Goal: Task Accomplishment & Management: Manage account settings

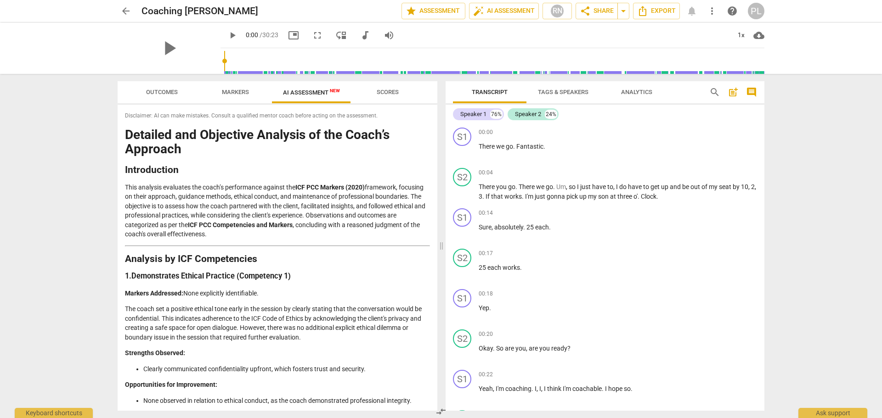
scroll to position [1696, 0]
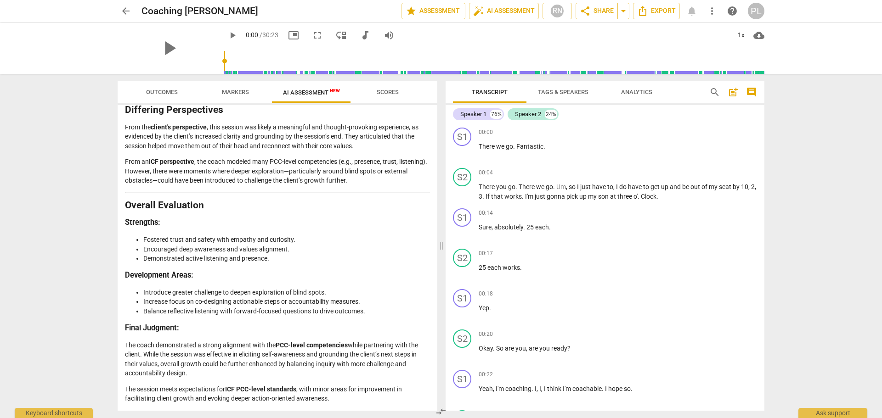
click at [124, 11] on span "arrow_back" at bounding box center [125, 11] width 11 height 11
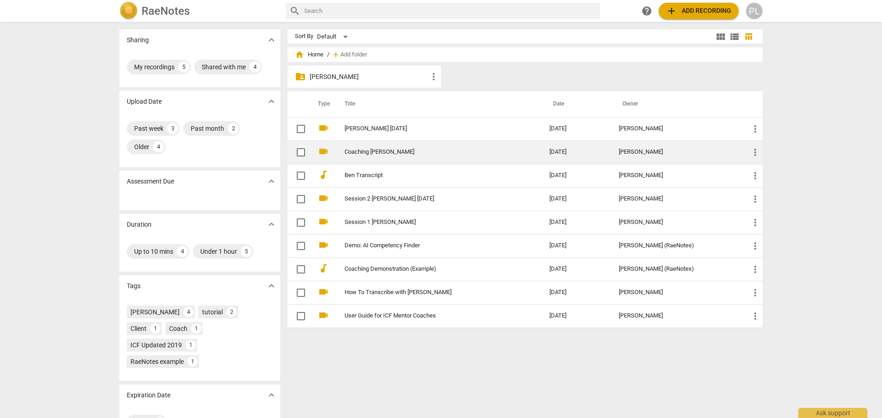
click at [349, 150] on link "Coaching [PERSON_NAME]" at bounding box center [430, 152] width 172 height 7
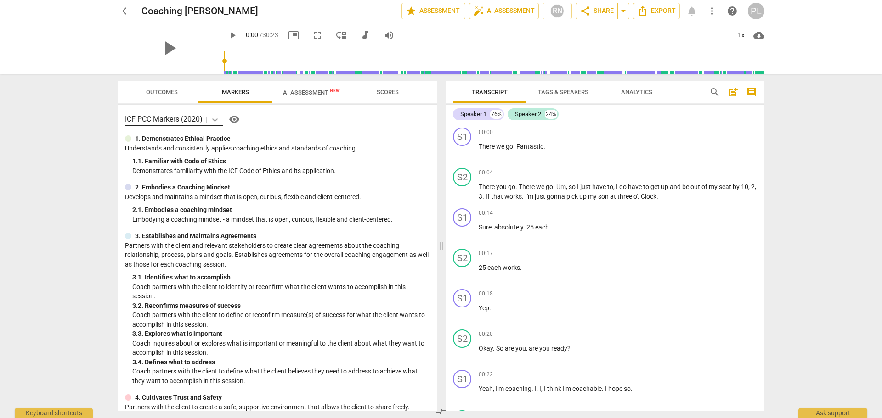
click at [215, 120] on icon at bounding box center [215, 119] width 6 height 3
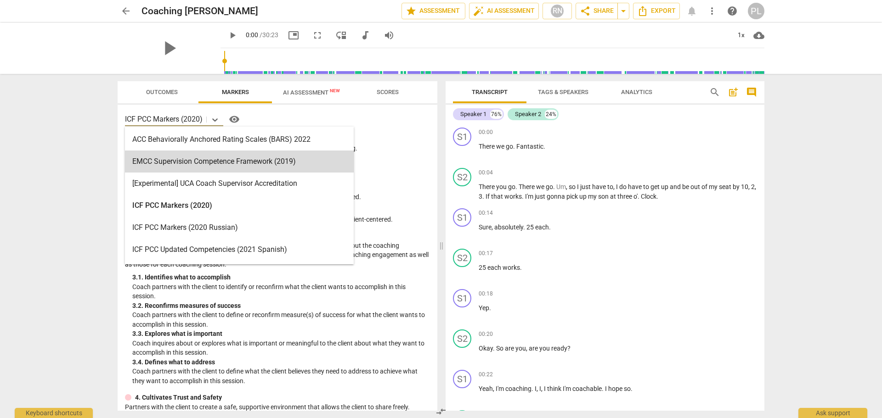
click at [93, 172] on div "arrow_back Coaching [PERSON_NAME] edit star Assessment auto_fix_high AI Assessm…" at bounding box center [441, 209] width 882 height 418
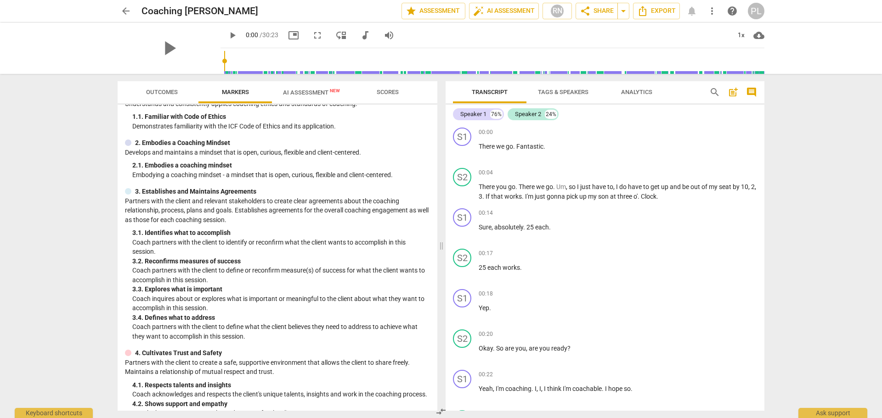
scroll to position [46, 0]
click at [297, 93] on span "AI Assessment New" at bounding box center [311, 92] width 57 height 7
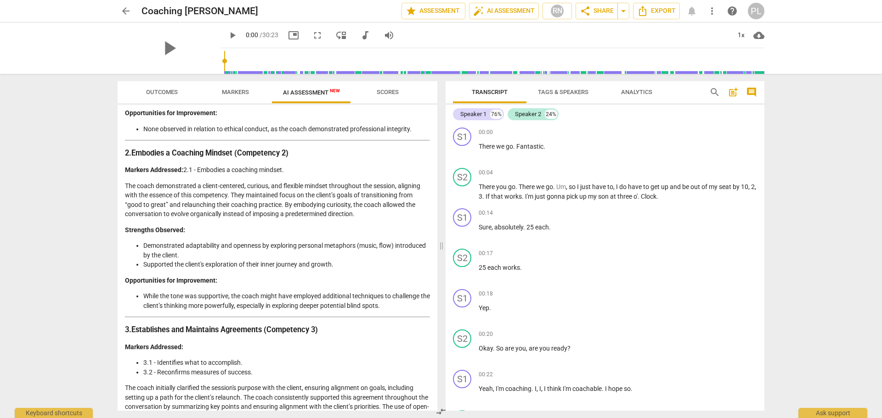
scroll to position [276, 0]
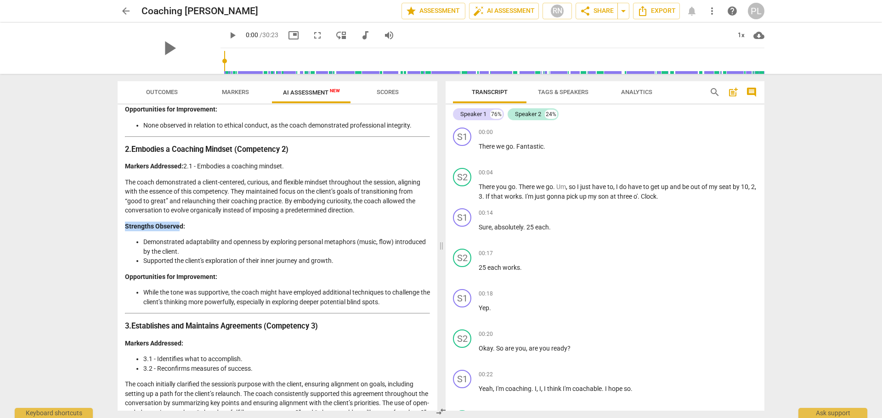
drag, startPoint x: 127, startPoint y: 229, endPoint x: 178, endPoint y: 225, distance: 51.6
click at [178, 225] on strong "Strengths Observed:" at bounding box center [155, 226] width 60 height 7
drag, startPoint x: 127, startPoint y: 277, endPoint x: 196, endPoint y: 279, distance: 68.9
click at [196, 279] on strong "Opportunities for Improvement:" at bounding box center [171, 276] width 92 height 7
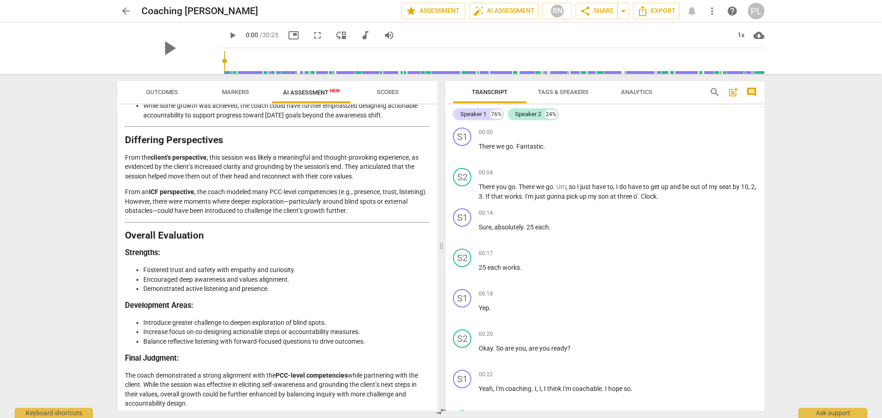
scroll to position [1696, 0]
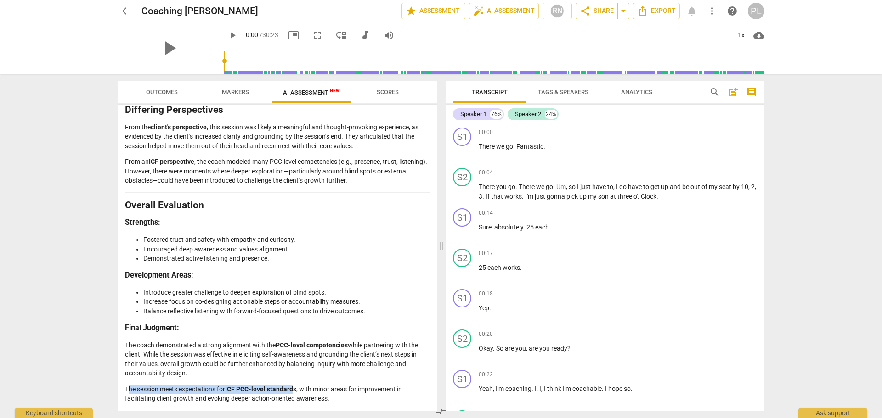
drag, startPoint x: 128, startPoint y: 392, endPoint x: 295, endPoint y: 389, distance: 167.2
click at [295, 389] on p "The session meets expectations for ICF PCC-level standards , with minor areas f…" at bounding box center [277, 394] width 305 height 19
click at [255, 372] on p "The coach demonstrated a strong alignment with the PCC-level competencies while…" at bounding box center [277, 360] width 305 height 38
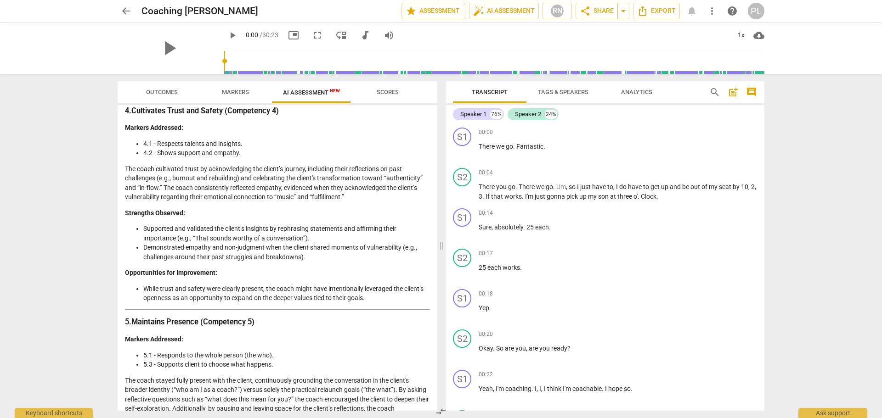
scroll to position [686, 0]
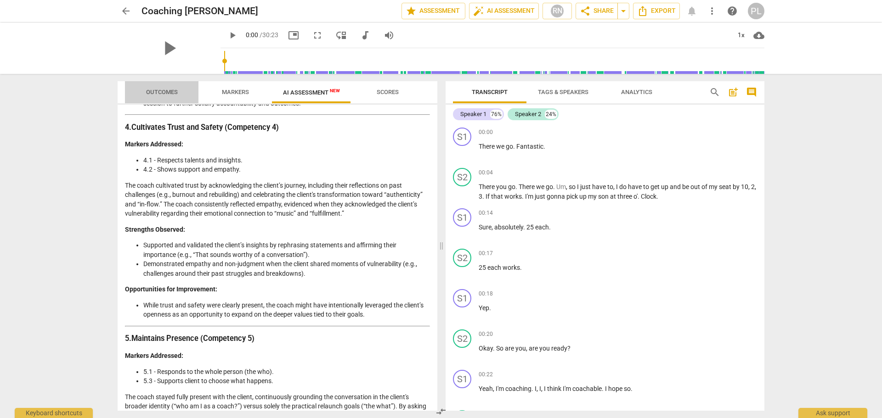
click at [154, 94] on span "Outcomes" at bounding box center [162, 92] width 32 height 7
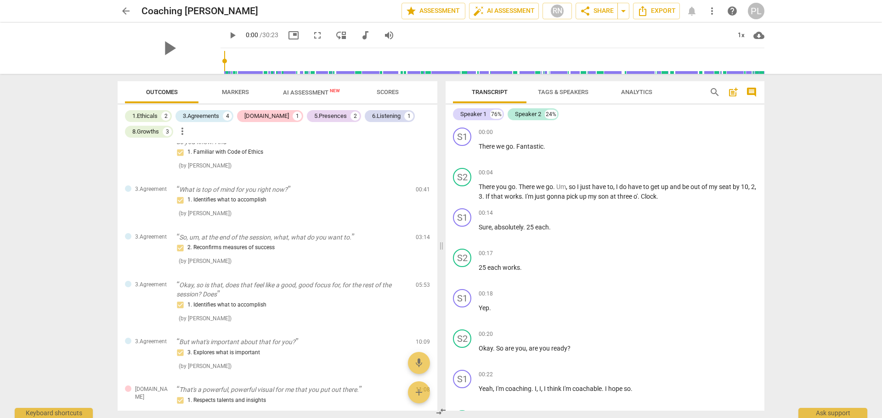
scroll to position [0, 0]
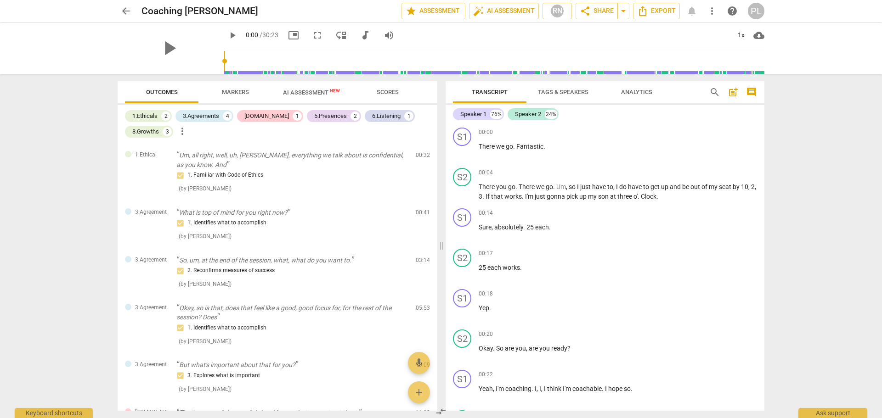
click at [128, 9] on span "arrow_back" at bounding box center [125, 11] width 11 height 11
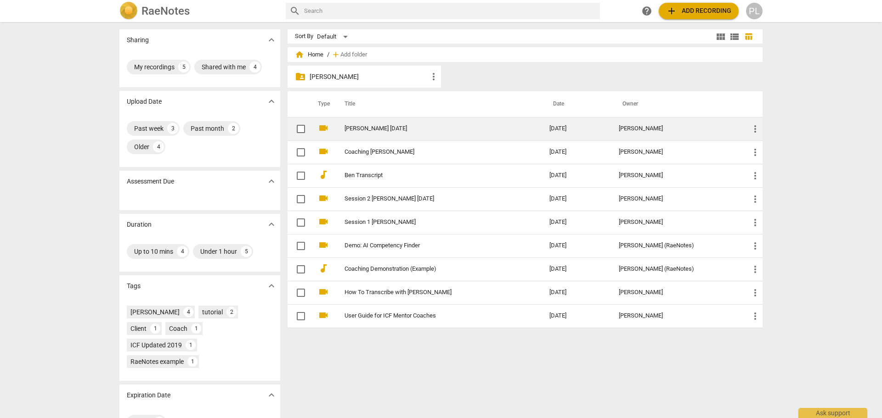
click at [363, 129] on link "[PERSON_NAME] [DATE]" at bounding box center [430, 128] width 172 height 7
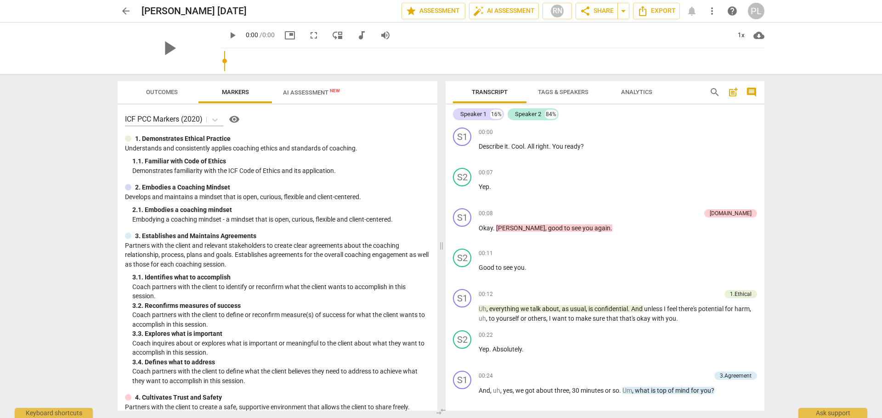
click at [316, 35] on div "play_arrow 0:00 / 0:00 picture_in_picture fullscreen move_down audiotrack volum…" at bounding box center [308, 35] width 177 height 17
click at [308, 93] on span "AI Assessment New" at bounding box center [311, 92] width 57 height 7
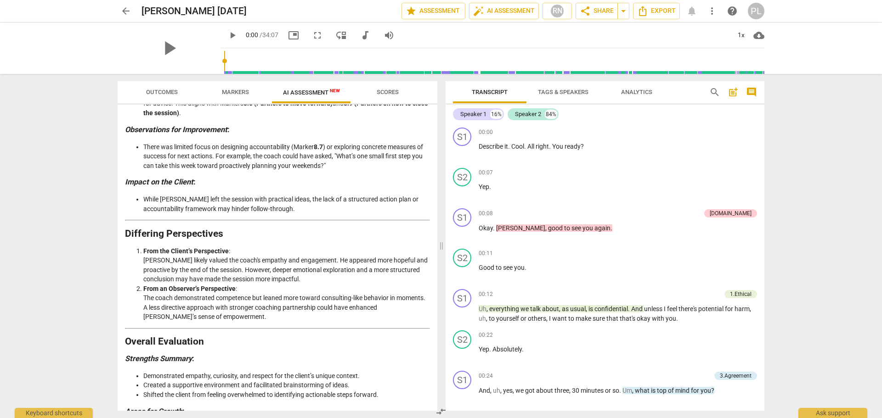
scroll to position [1742, 0]
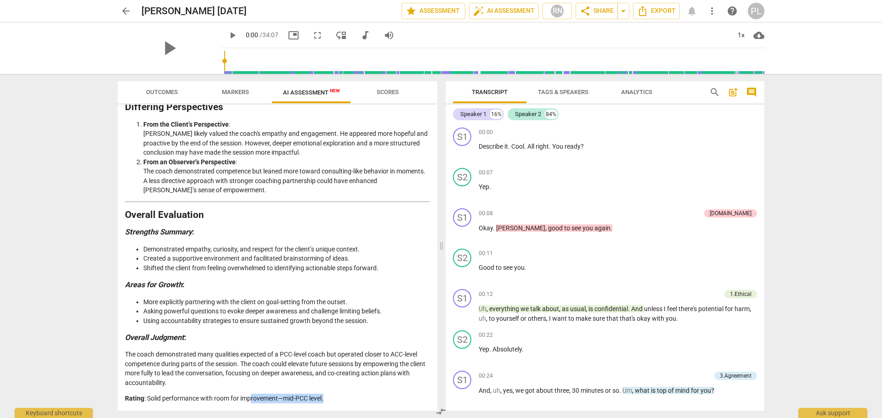
drag, startPoint x: 253, startPoint y: 404, endPoint x: 326, endPoint y: 405, distance: 73.0
click at [326, 405] on div "Disclaimer: AI can make mistakes. Consult a qualified mentor coach before actin…" at bounding box center [278, 258] width 320 height 306
click at [219, 398] on p "Rating : Solid performance with room for improvement—mid-PCC level." at bounding box center [277, 399] width 305 height 10
drag, startPoint x: 186, startPoint y: 398, endPoint x: 330, endPoint y: 401, distance: 143.3
click at [330, 401] on p "Rating : Solid performance with room for improvement—mid-PCC level." at bounding box center [277, 399] width 305 height 10
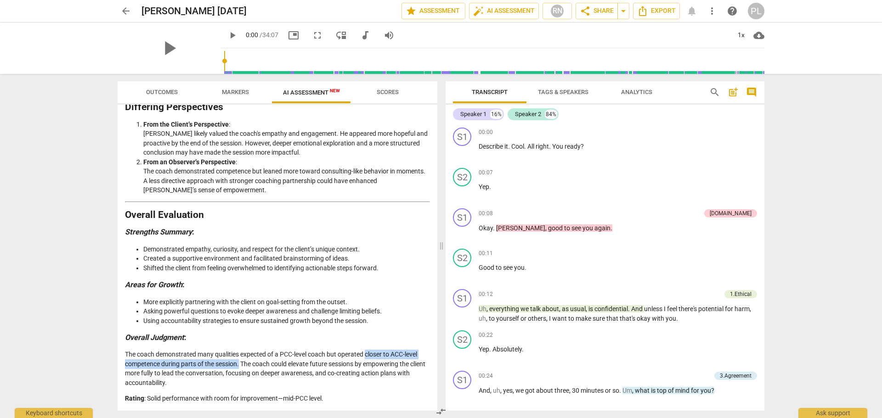
drag, startPoint x: 369, startPoint y: 355, endPoint x: 240, endPoint y: 369, distance: 129.7
click at [240, 369] on p "The coach demonstrated many qualities expected of a PCC-level coach but operate…" at bounding box center [277, 369] width 305 height 38
click at [272, 372] on p "The coach demonstrated many qualities expected of a PCC-level coach but operate…" at bounding box center [277, 369] width 305 height 38
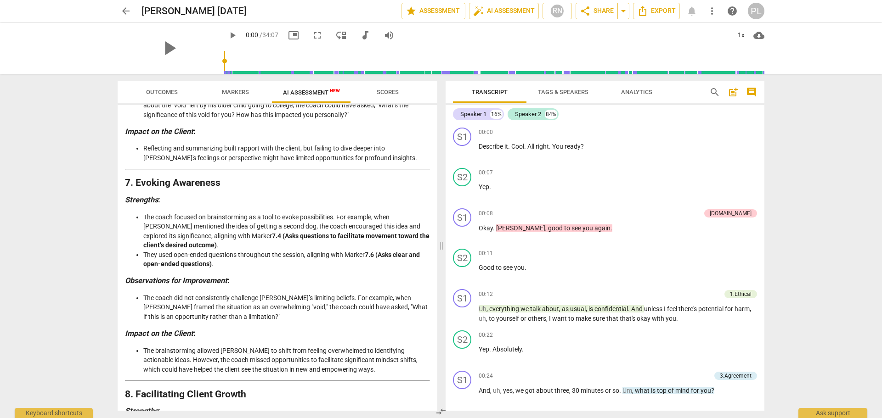
scroll to position [1237, 0]
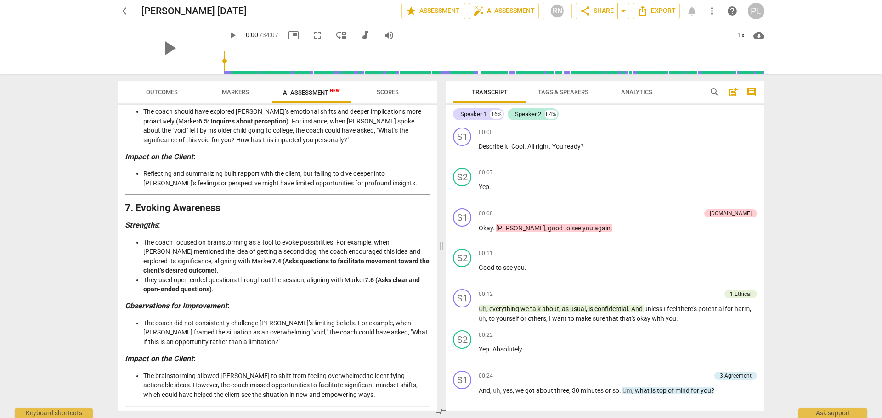
click at [124, 12] on span "arrow_back" at bounding box center [125, 11] width 11 height 11
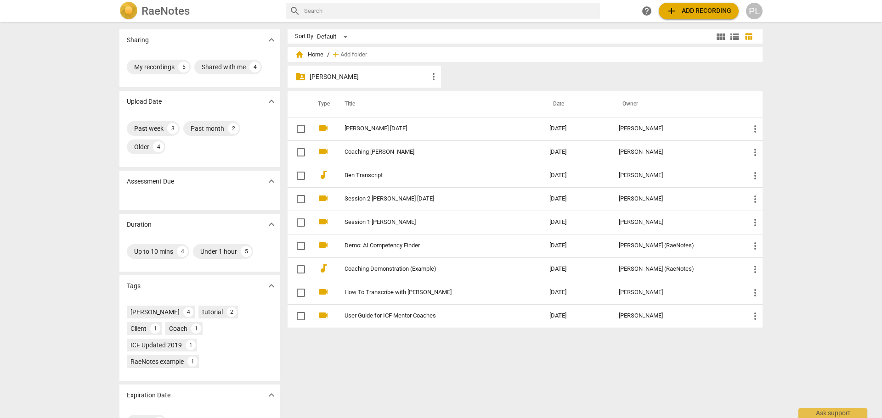
click at [688, 9] on span "add Add recording" at bounding box center [698, 11] width 65 height 11
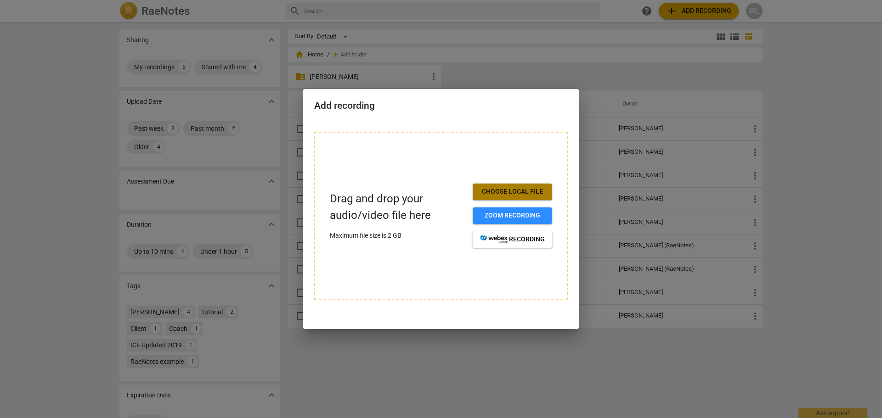
click at [506, 192] on span "Choose local file" at bounding box center [512, 191] width 65 height 9
click at [496, 78] on div at bounding box center [441, 209] width 882 height 418
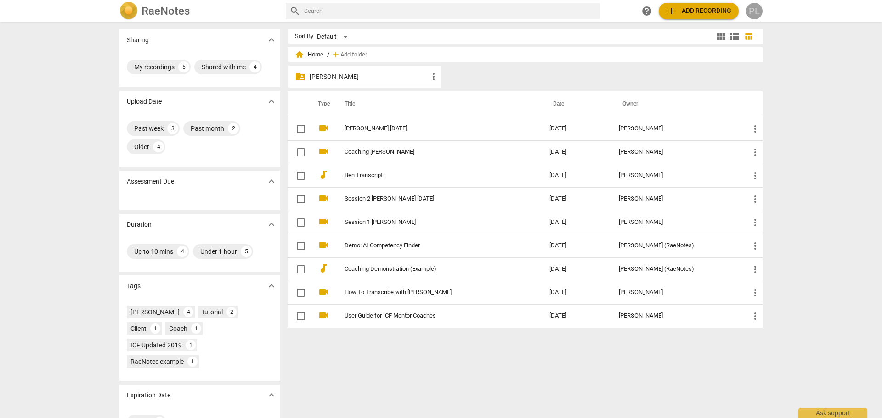
click at [753, 11] on div "PL" at bounding box center [754, 11] width 17 height 17
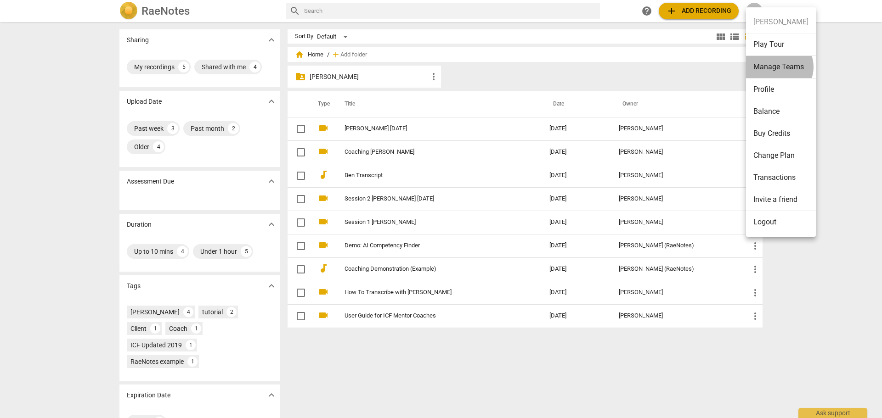
click at [778, 67] on li "Manage Teams" at bounding box center [781, 67] width 70 height 23
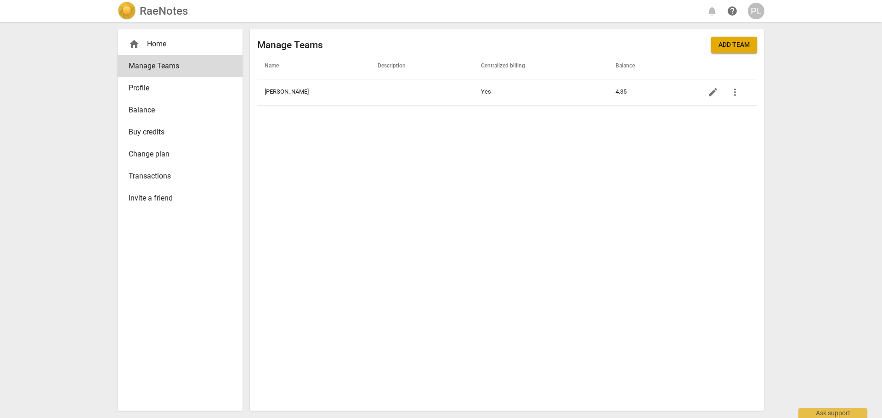
click at [736, 45] on span "Add team" at bounding box center [733, 44] width 31 height 9
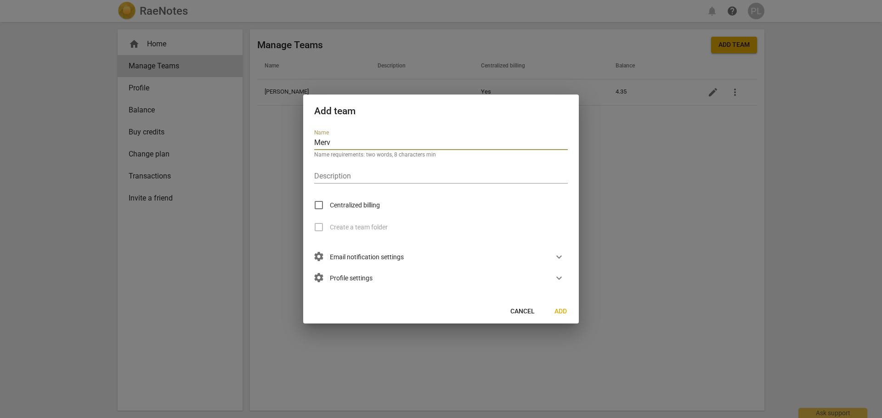
type input "Merv"
click at [526, 310] on span "Cancel" at bounding box center [522, 311] width 24 height 9
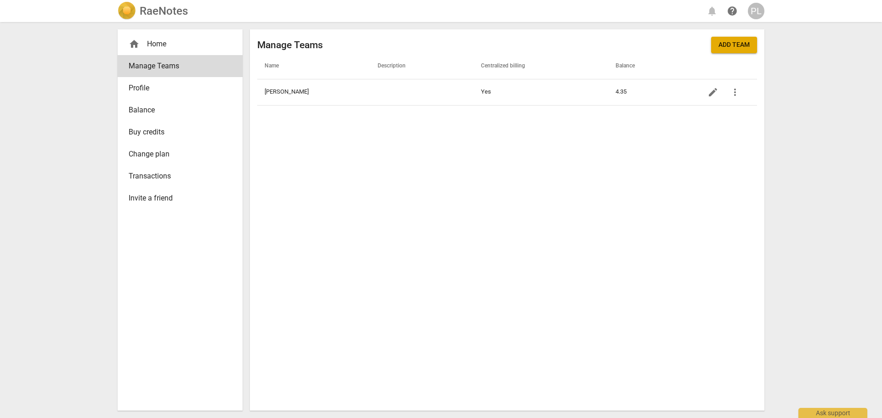
click at [152, 47] on div "home Home" at bounding box center [177, 44] width 96 height 11
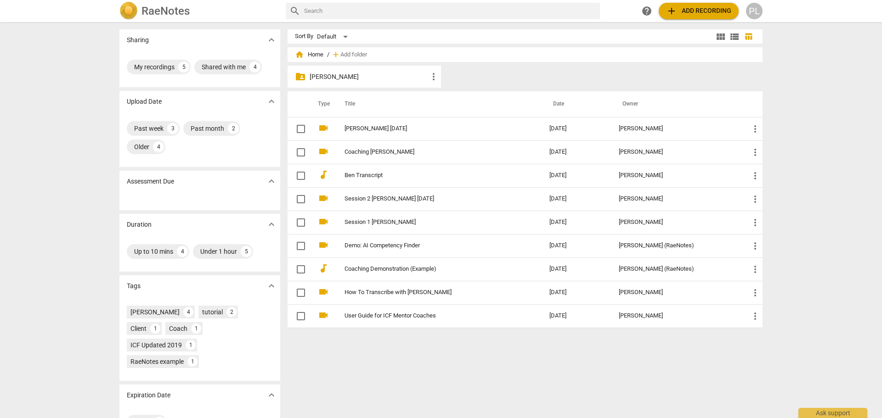
click at [755, 11] on div "PL" at bounding box center [754, 11] width 17 height 17
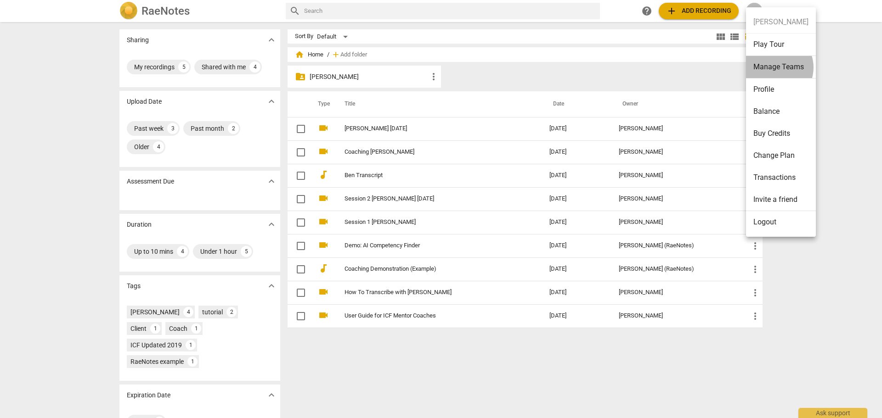
click at [775, 68] on li "Manage Teams" at bounding box center [781, 67] width 70 height 23
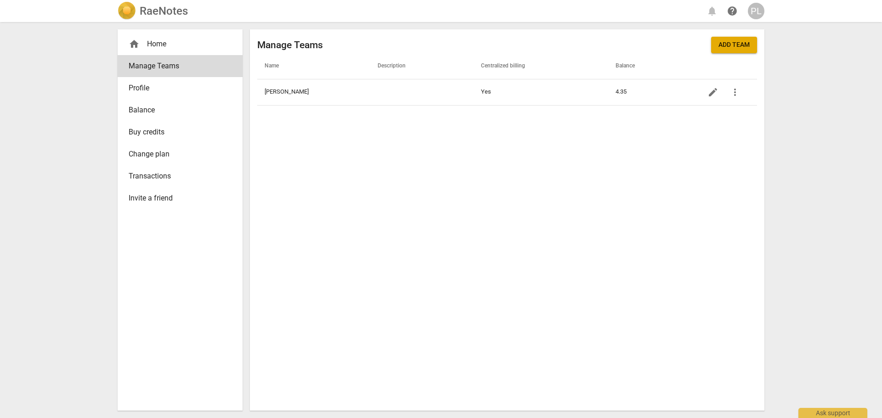
click at [731, 45] on span "Add team" at bounding box center [733, 44] width 31 height 9
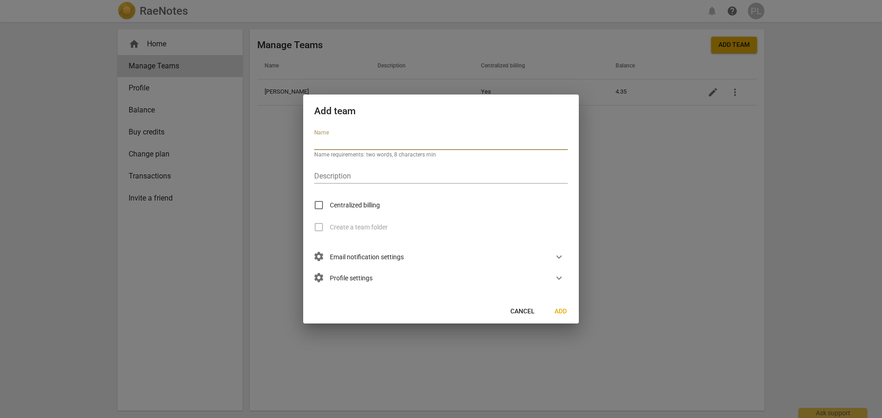
click at [361, 207] on span "Centralized billing" at bounding box center [355, 206] width 50 height 10
click at [330, 207] on input "Centralized billing" at bounding box center [319, 205] width 22 height 22
click at [355, 204] on span "Centralized billing" at bounding box center [355, 206] width 50 height 10
click at [330, 204] on input "Centralized billing" at bounding box center [319, 205] width 22 height 22
checkbox input "false"
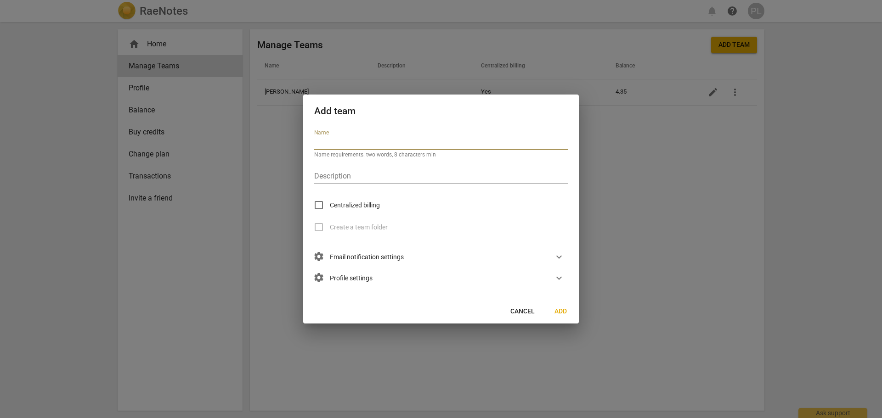
click at [342, 142] on input "text" at bounding box center [440, 143] width 253 height 13
type input "Merv"
click at [356, 206] on span "Centralized billing" at bounding box center [355, 206] width 50 height 10
click at [330, 206] on input "Centralized billing" at bounding box center [319, 205] width 22 height 22
checkbox input "true"
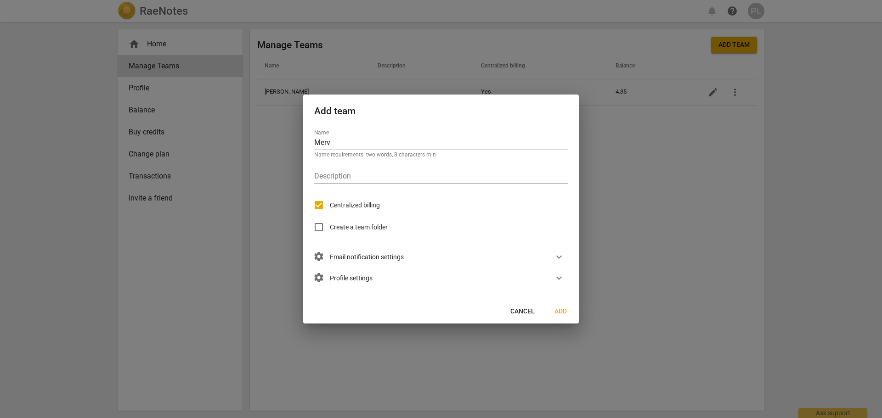
click at [370, 259] on span "settings Email notification settings" at bounding box center [359, 257] width 90 height 10
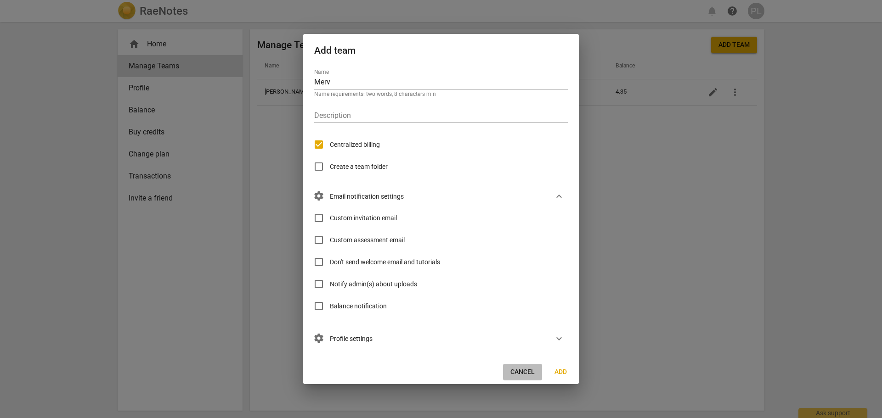
click at [514, 374] on span "Cancel" at bounding box center [522, 372] width 24 height 9
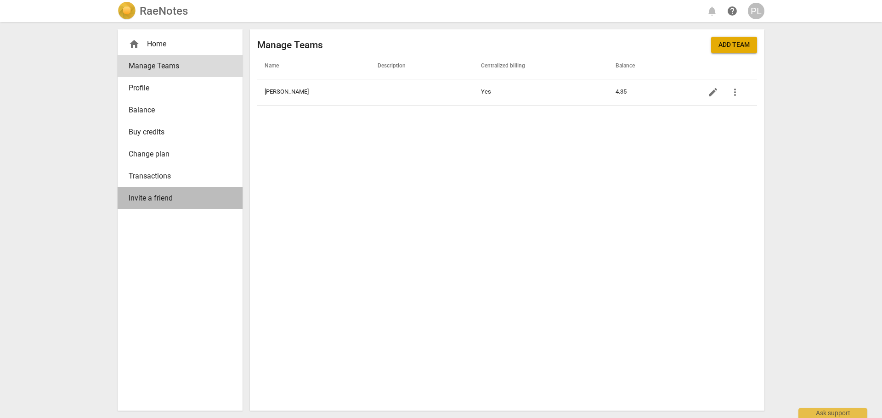
click at [158, 199] on span "Invite a friend" at bounding box center [177, 198] width 96 height 11
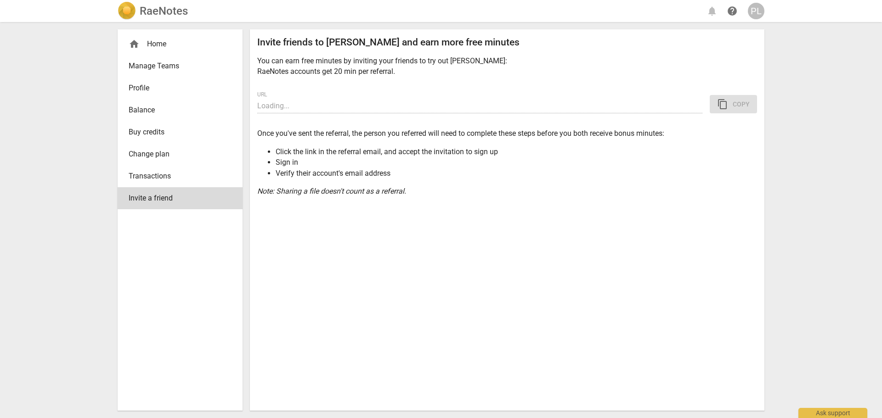
type input "[URL][DOMAIN_NAME]"
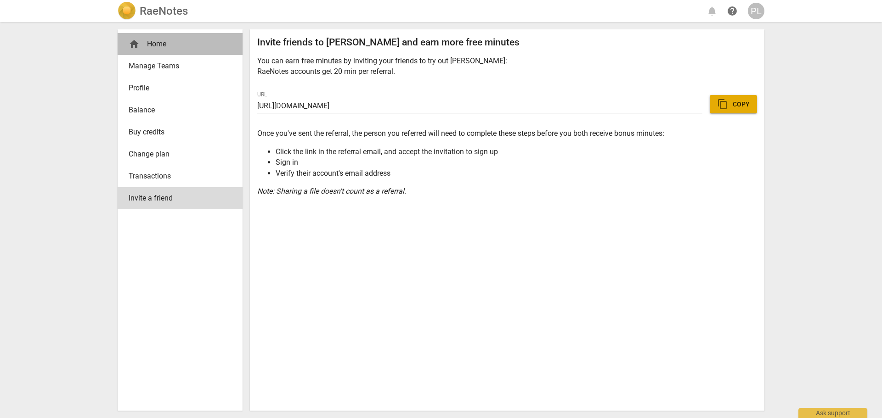
click at [136, 45] on span "home" at bounding box center [134, 44] width 11 height 11
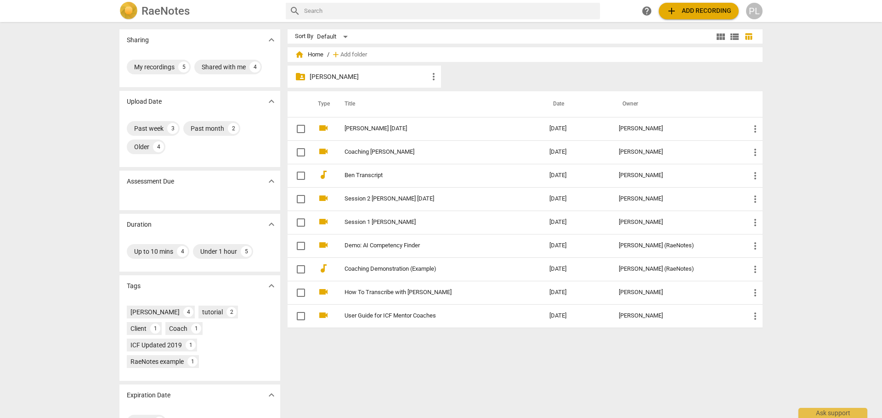
click at [136, 9] on img at bounding box center [128, 11] width 18 height 18
click at [746, 15] on span "PL" at bounding box center [754, 11] width 17 height 17
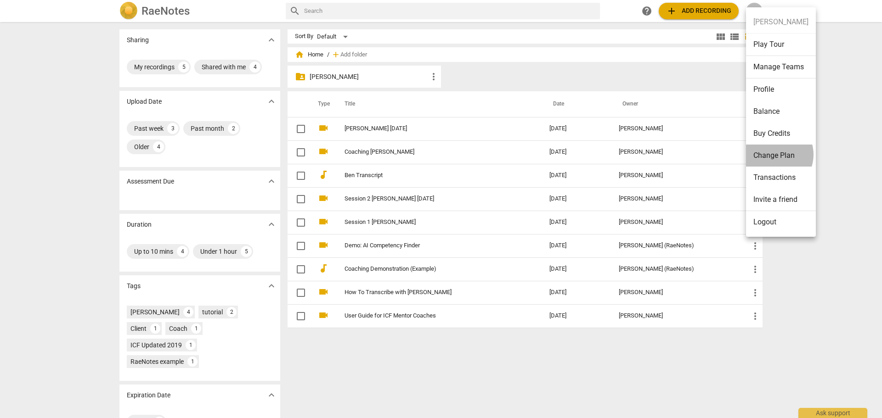
click at [774, 155] on li "Change Plan" at bounding box center [781, 156] width 70 height 22
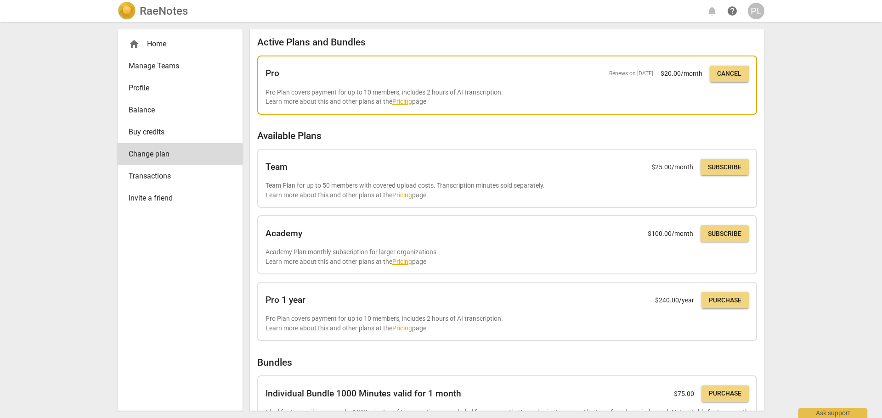
click at [352, 90] on p "Pro Plan covers payment for up to 10 members, includes 2 hours of AI transcript…" at bounding box center [506, 97] width 483 height 19
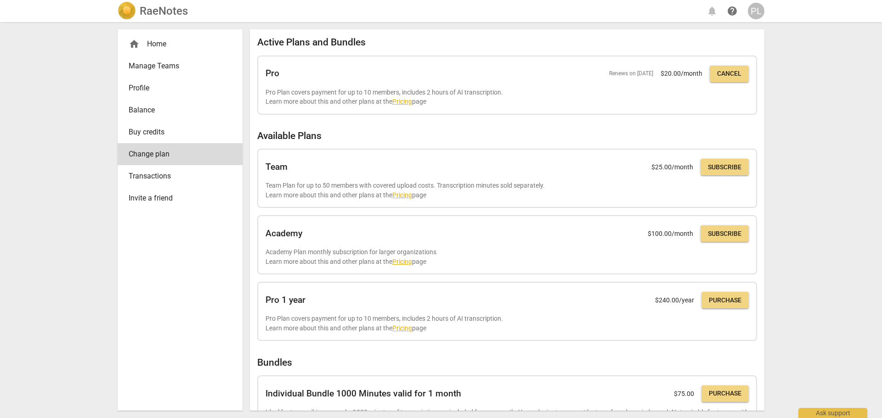
click at [152, 66] on span "Manage Teams" at bounding box center [177, 66] width 96 height 11
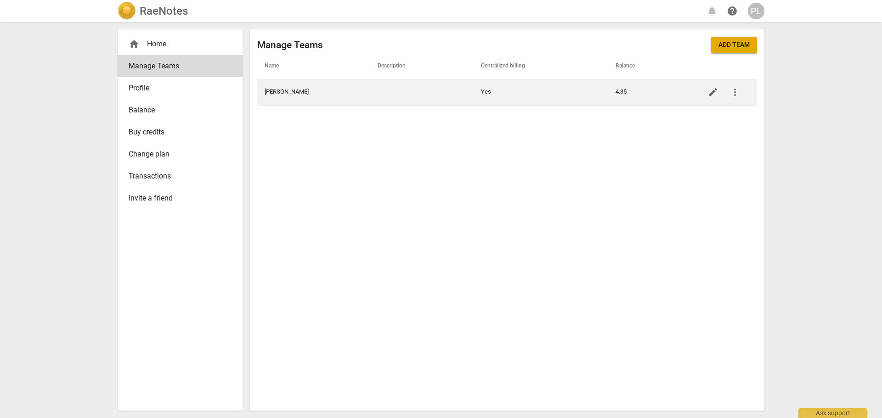
click at [345, 96] on td "[PERSON_NAME]" at bounding box center [313, 92] width 113 height 26
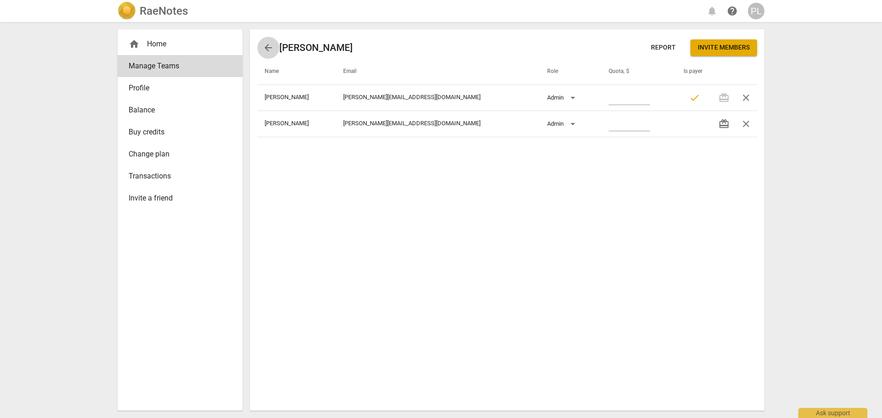
click at [263, 50] on span "arrow_back" at bounding box center [268, 47] width 11 height 11
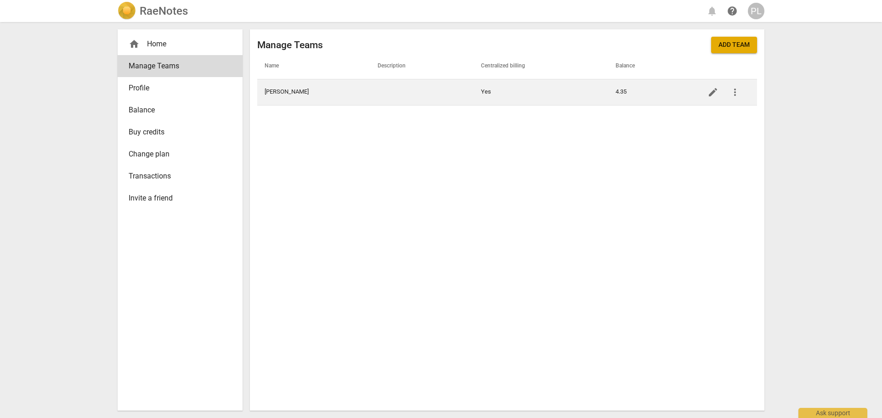
click at [332, 94] on td "[PERSON_NAME]" at bounding box center [313, 92] width 113 height 26
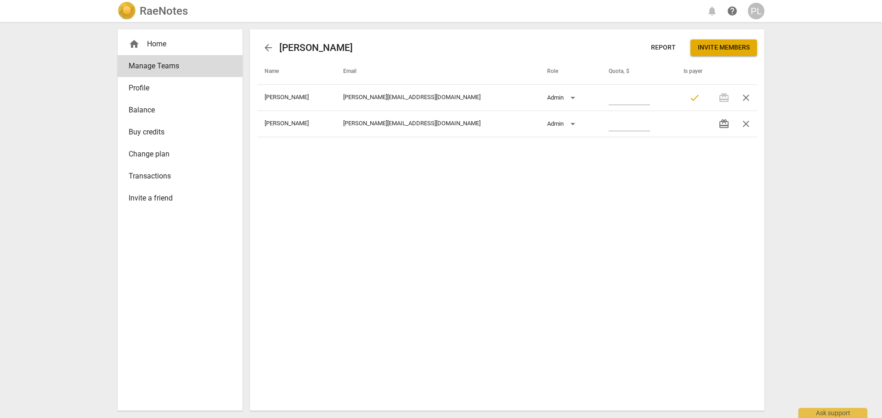
click at [266, 50] on span "arrow_back" at bounding box center [268, 47] width 11 height 11
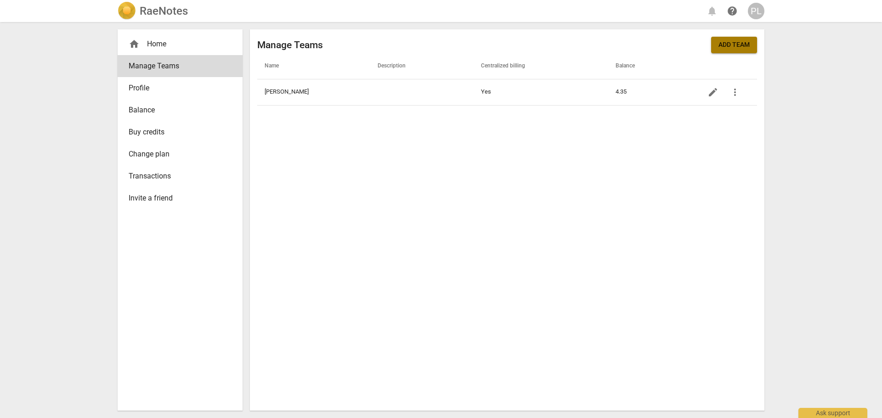
click at [737, 46] on span "Add team" at bounding box center [733, 44] width 31 height 9
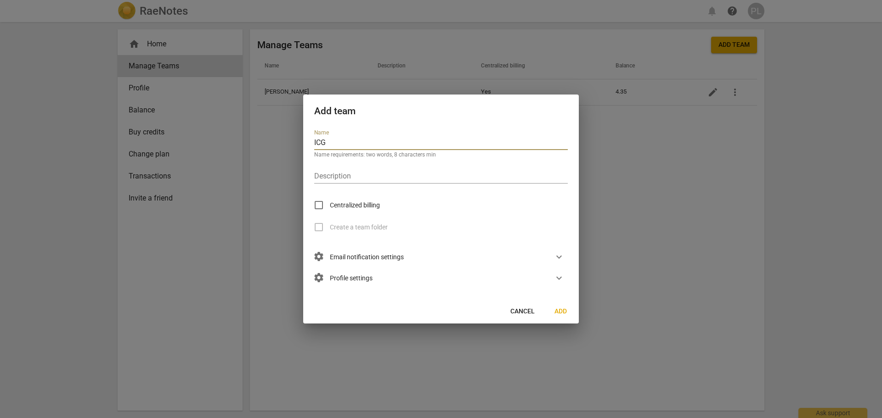
type input "ICG"
click at [358, 203] on span "Centralized billing" at bounding box center [355, 206] width 50 height 10
click at [330, 203] on input "Centralized billing" at bounding box center [319, 205] width 22 height 22
checkbox input "true"
click at [360, 228] on span "Create a team folder" at bounding box center [359, 228] width 58 height 10
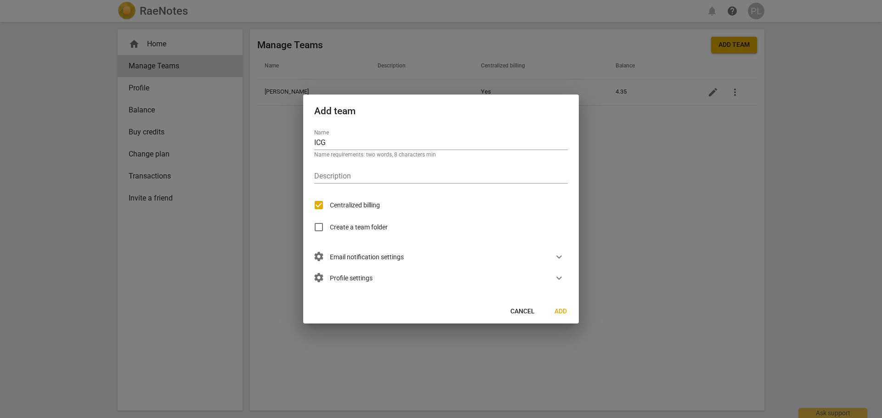
click at [330, 228] on input "Create a team folder" at bounding box center [319, 227] width 22 height 22
checkbox input "true"
click at [417, 259] on div "settings Email notification settings expand_more" at bounding box center [437, 257] width 261 height 21
click at [559, 258] on span "expand_more" at bounding box center [558, 257] width 11 height 11
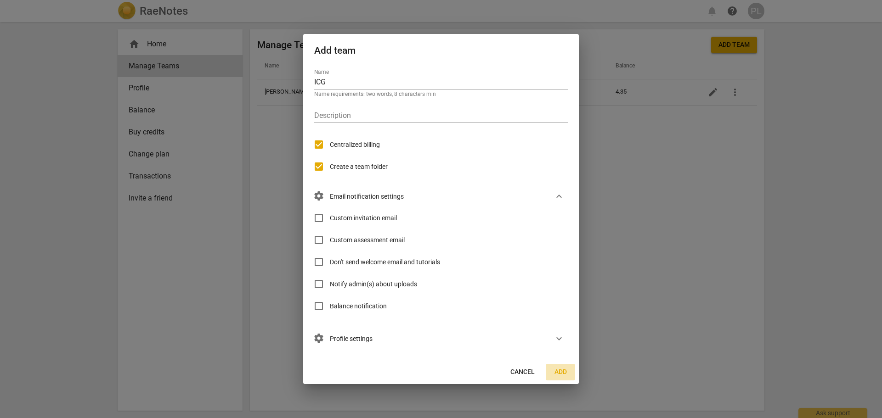
click at [561, 371] on span "Add" at bounding box center [560, 372] width 15 height 9
click at [332, 79] on input "ICG" at bounding box center [440, 82] width 253 height 13
click at [524, 372] on span "Cancel" at bounding box center [522, 372] width 24 height 9
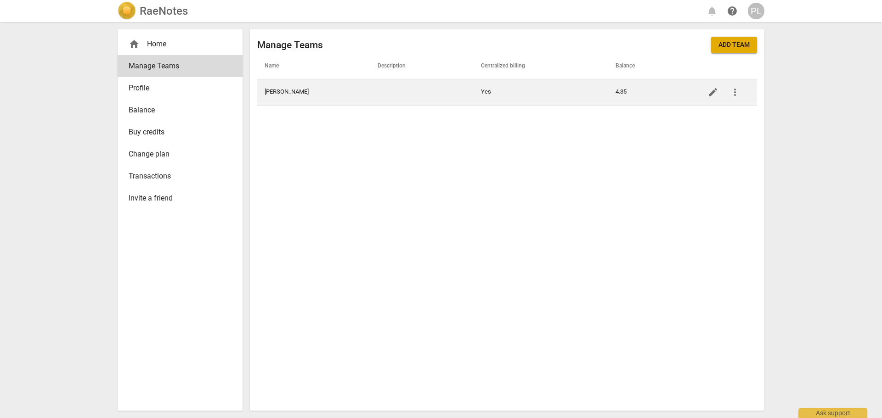
click at [735, 95] on span "more_vert" at bounding box center [734, 92] width 11 height 11
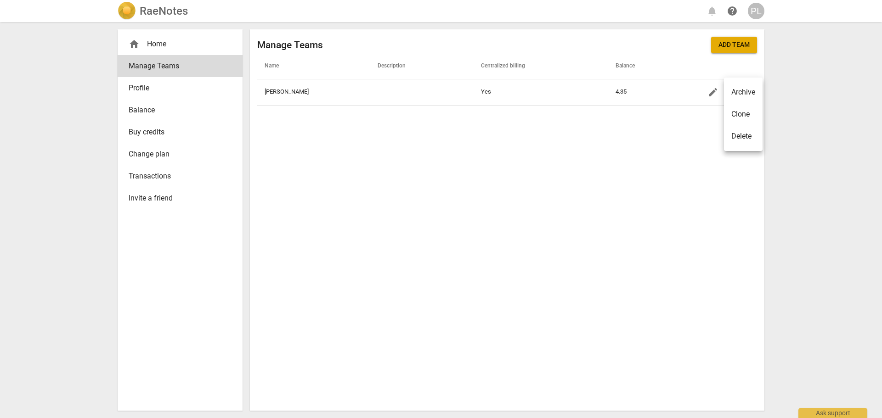
click at [716, 96] on div at bounding box center [441, 209] width 882 height 418
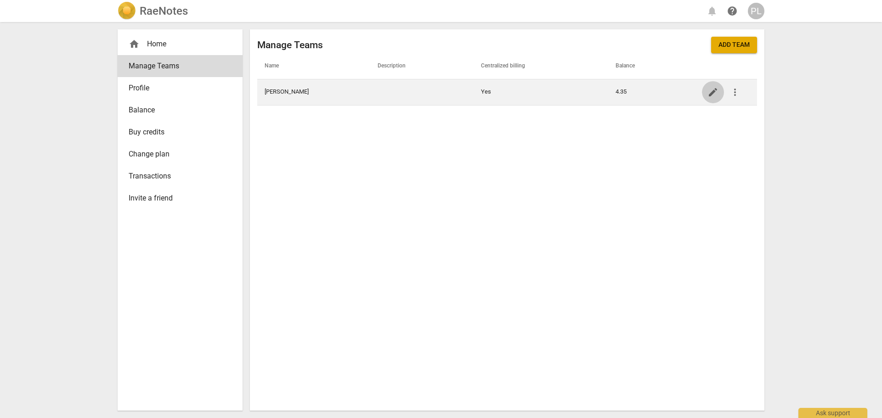
click at [708, 92] on span "edit" at bounding box center [712, 92] width 11 height 11
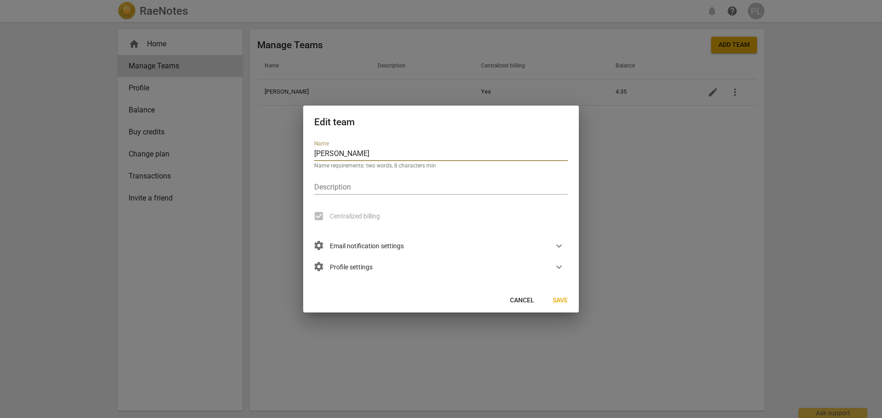
drag, startPoint x: 383, startPoint y: 149, endPoint x: 304, endPoint y: 153, distance: 78.7
click at [304, 153] on div "Name [PERSON_NAME] Name requirements: two words, 8 characters min Description C…" at bounding box center [441, 213] width 276 height 152
click at [557, 301] on span "Save" at bounding box center [559, 300] width 15 height 9
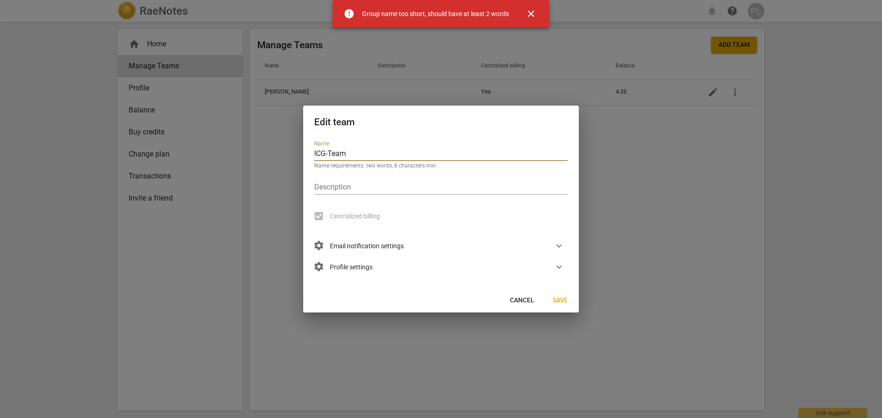
click at [362, 152] on input "ICG-Team" at bounding box center [440, 154] width 253 height 13
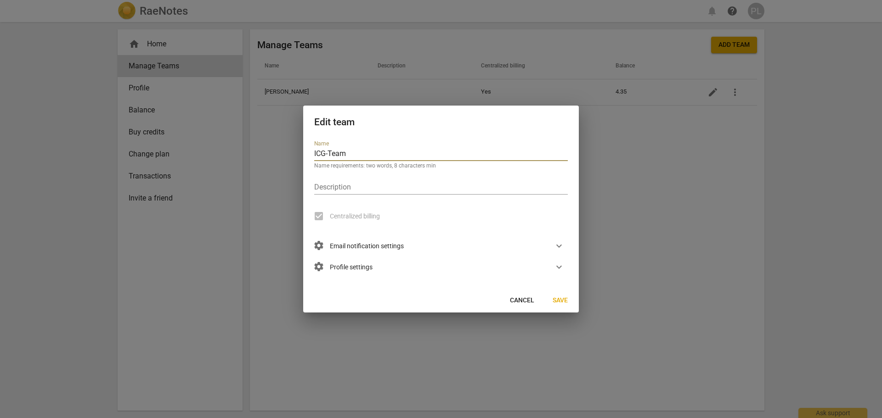
click at [326, 155] on input "ICG-Team" at bounding box center [440, 154] width 253 height 13
click at [561, 300] on span "Save" at bounding box center [559, 300] width 15 height 9
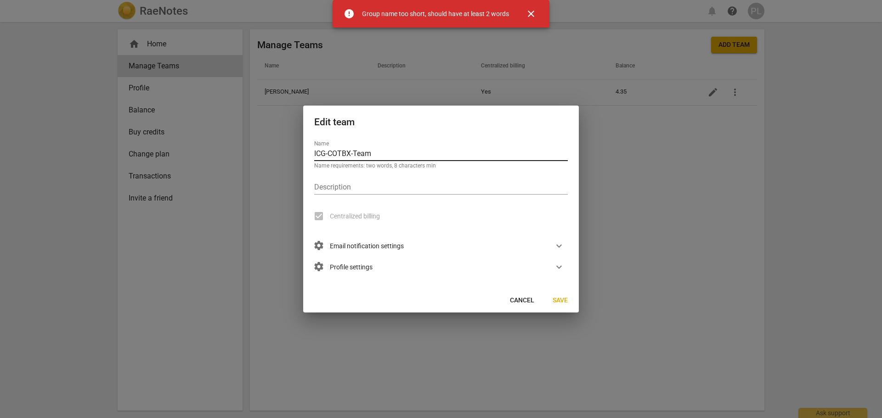
click at [349, 155] on input "ICG-COTBX-Team" at bounding box center [440, 154] width 253 height 13
click at [327, 154] on input "ICG-COTBX-Team" at bounding box center [440, 154] width 253 height 13
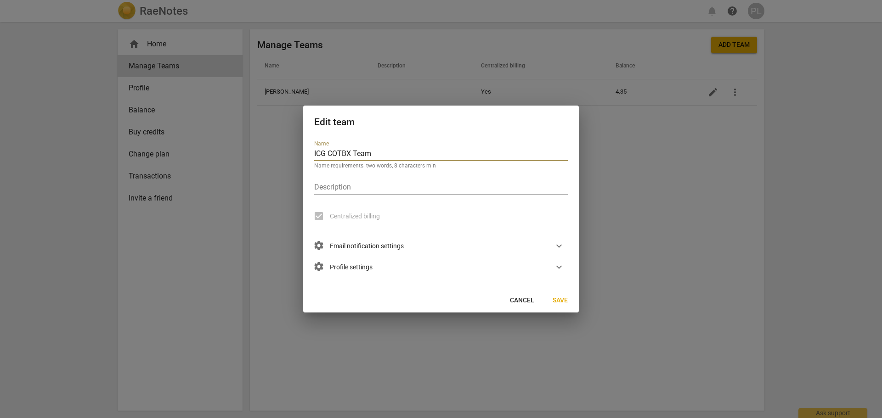
type input "ICG COTBX Team"
click at [555, 298] on span "Save" at bounding box center [559, 300] width 15 height 9
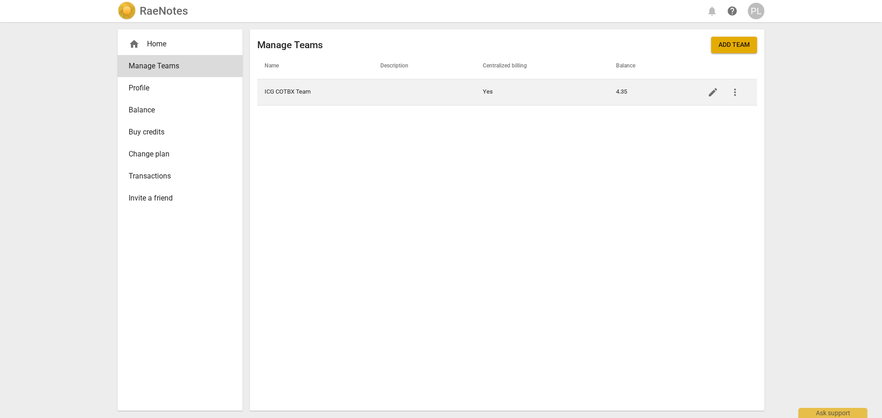
click at [304, 88] on td "ICG COTBX Team" at bounding box center [315, 92] width 116 height 26
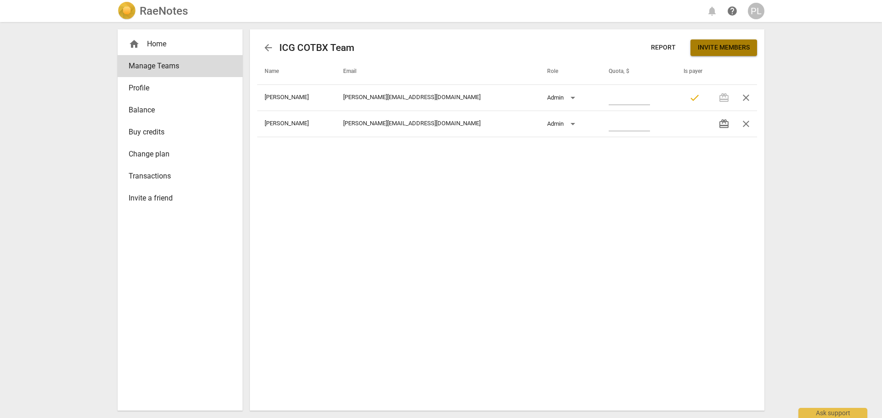
click at [722, 50] on span "Invite members" at bounding box center [724, 47] width 52 height 9
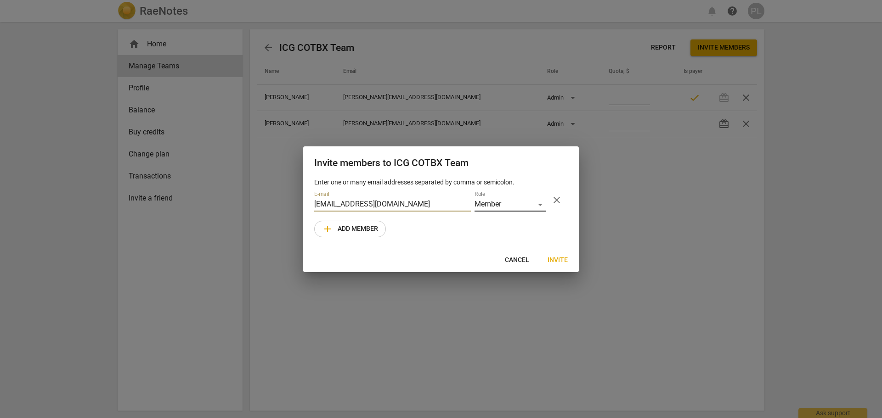
type input "[EMAIL_ADDRESS][DOMAIN_NAME]"
click at [518, 209] on div "Member" at bounding box center [509, 204] width 71 height 13
click at [445, 229] on div at bounding box center [441, 209] width 882 height 418
click at [363, 231] on span "add Add member" at bounding box center [350, 229] width 56 height 11
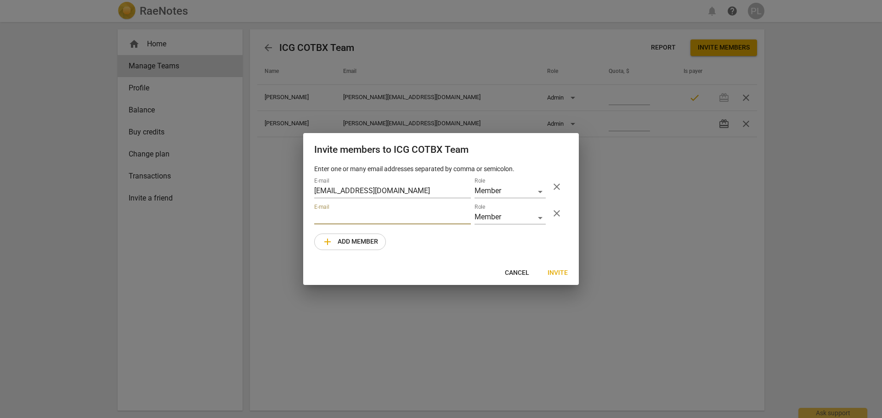
click at [342, 216] on input "email" at bounding box center [392, 217] width 157 height 13
type input "[PERSON_NAME][EMAIL_ADDRESS][DOMAIN_NAME]"
click at [347, 270] on div "Cancel Invite" at bounding box center [441, 273] width 272 height 17
click at [563, 273] on span "Invite" at bounding box center [557, 273] width 20 height 9
